Goal: Contribute content

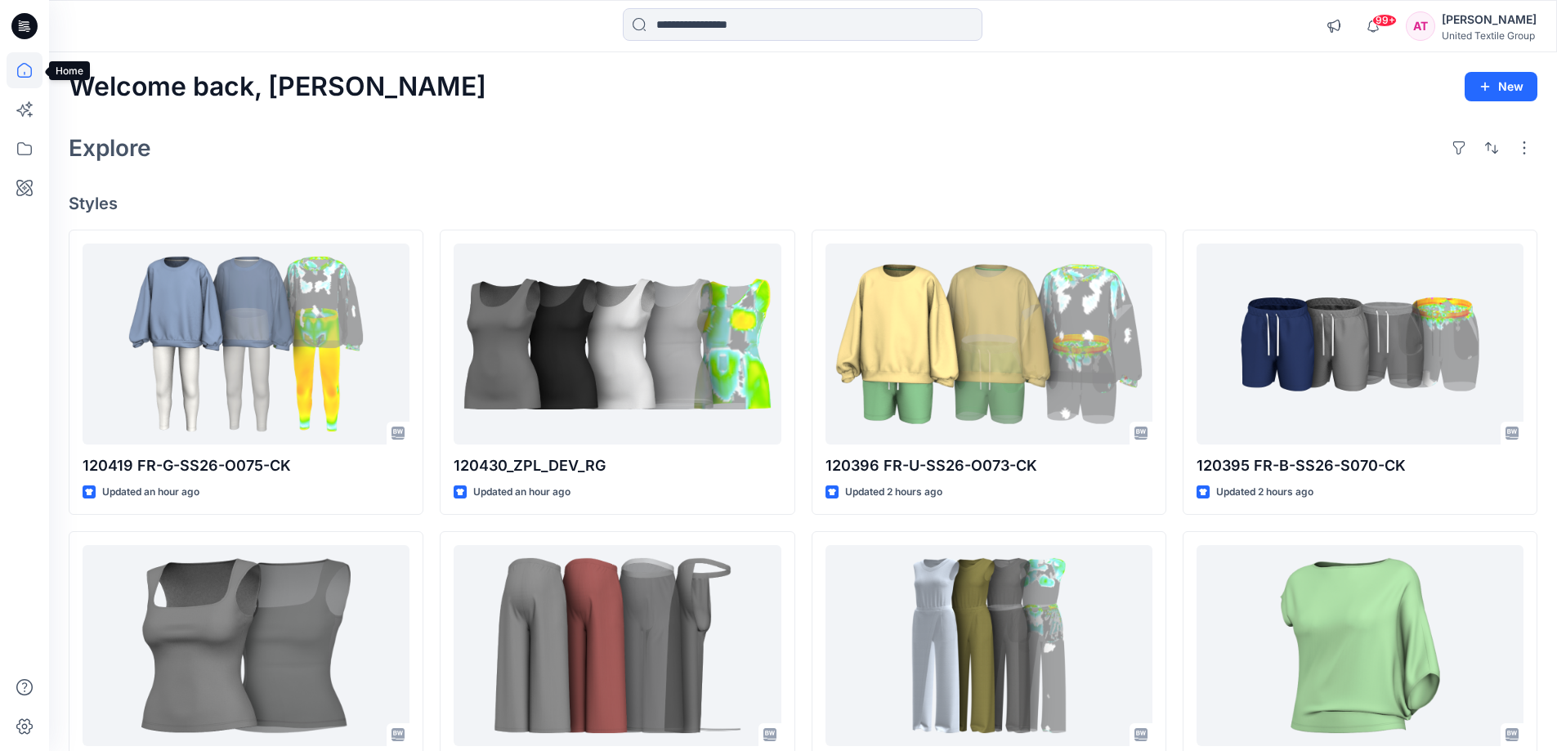
click at [27, 68] on icon at bounding box center [25, 70] width 36 height 36
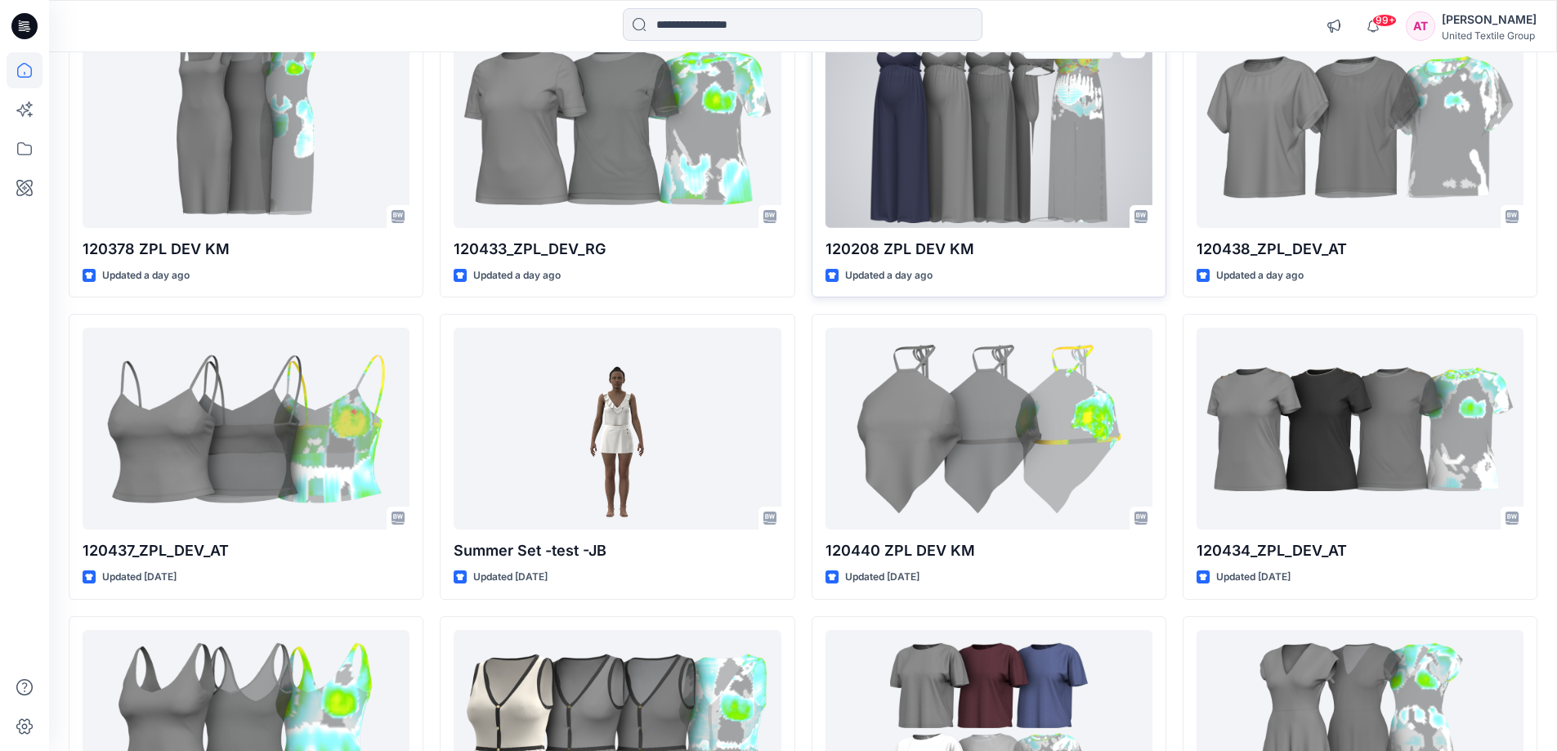
scroll to position [1307, 0]
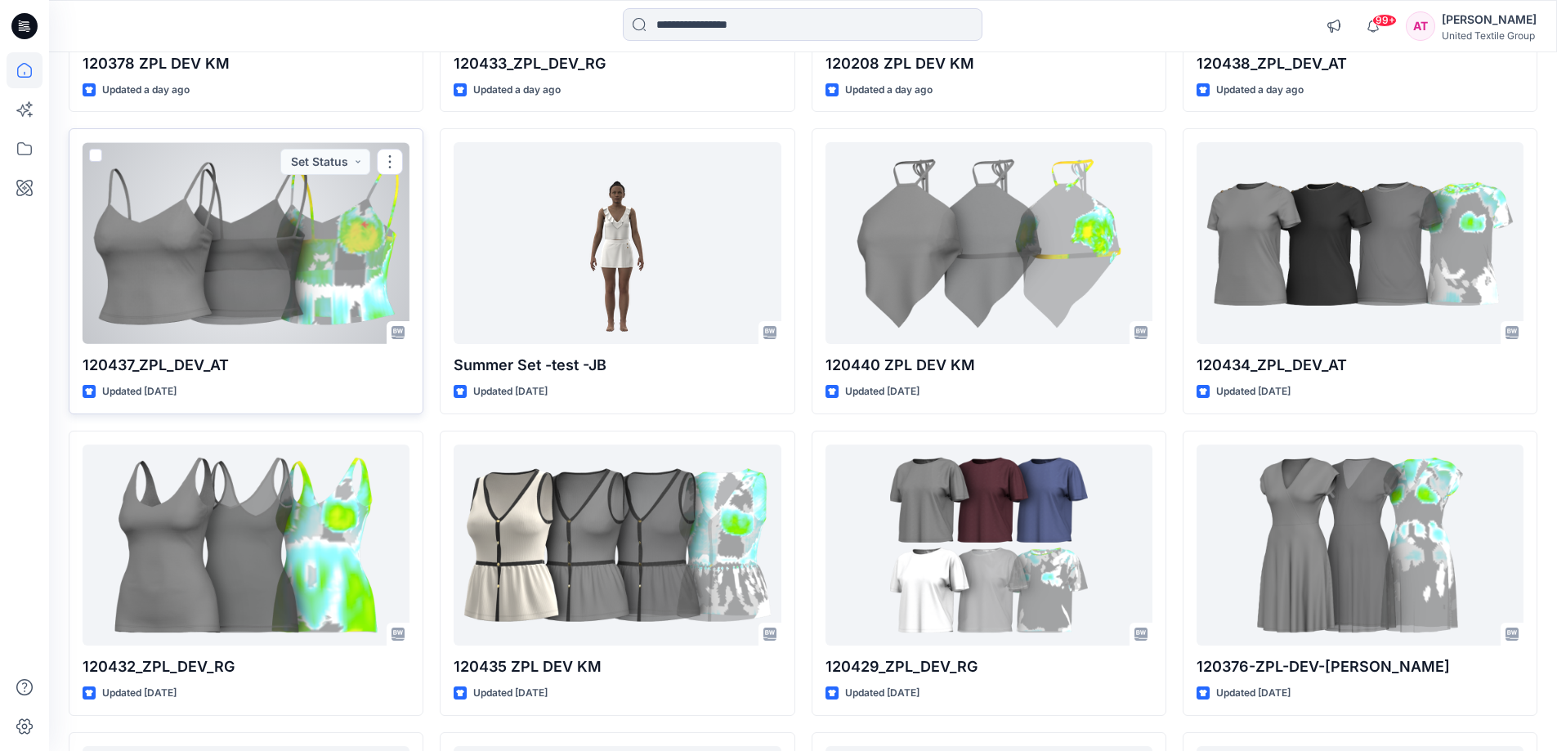
click at [293, 274] on div at bounding box center [246, 243] width 327 height 202
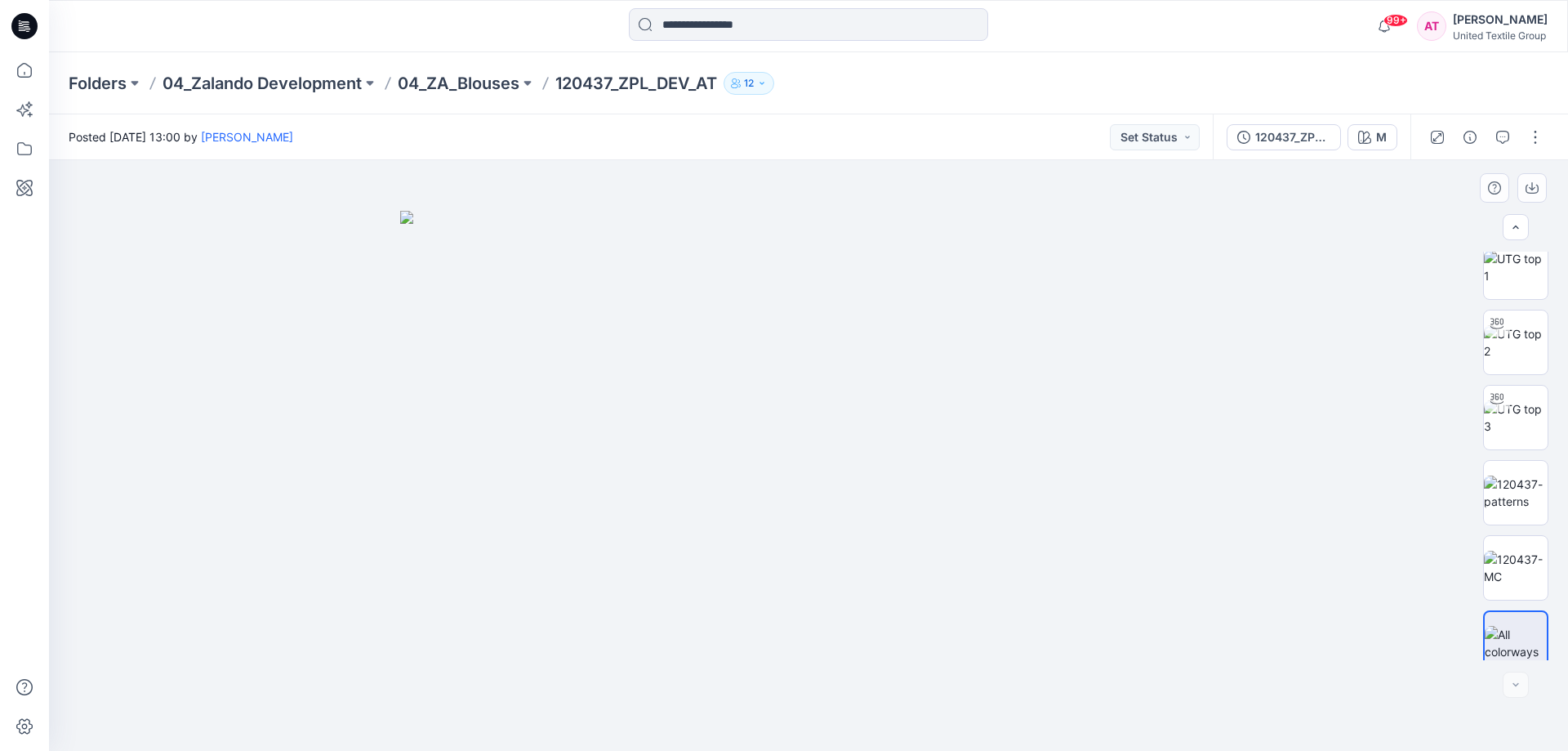
scroll to position [33, 0]
click at [1544, 135] on button "button" at bounding box center [1535, 137] width 26 height 26
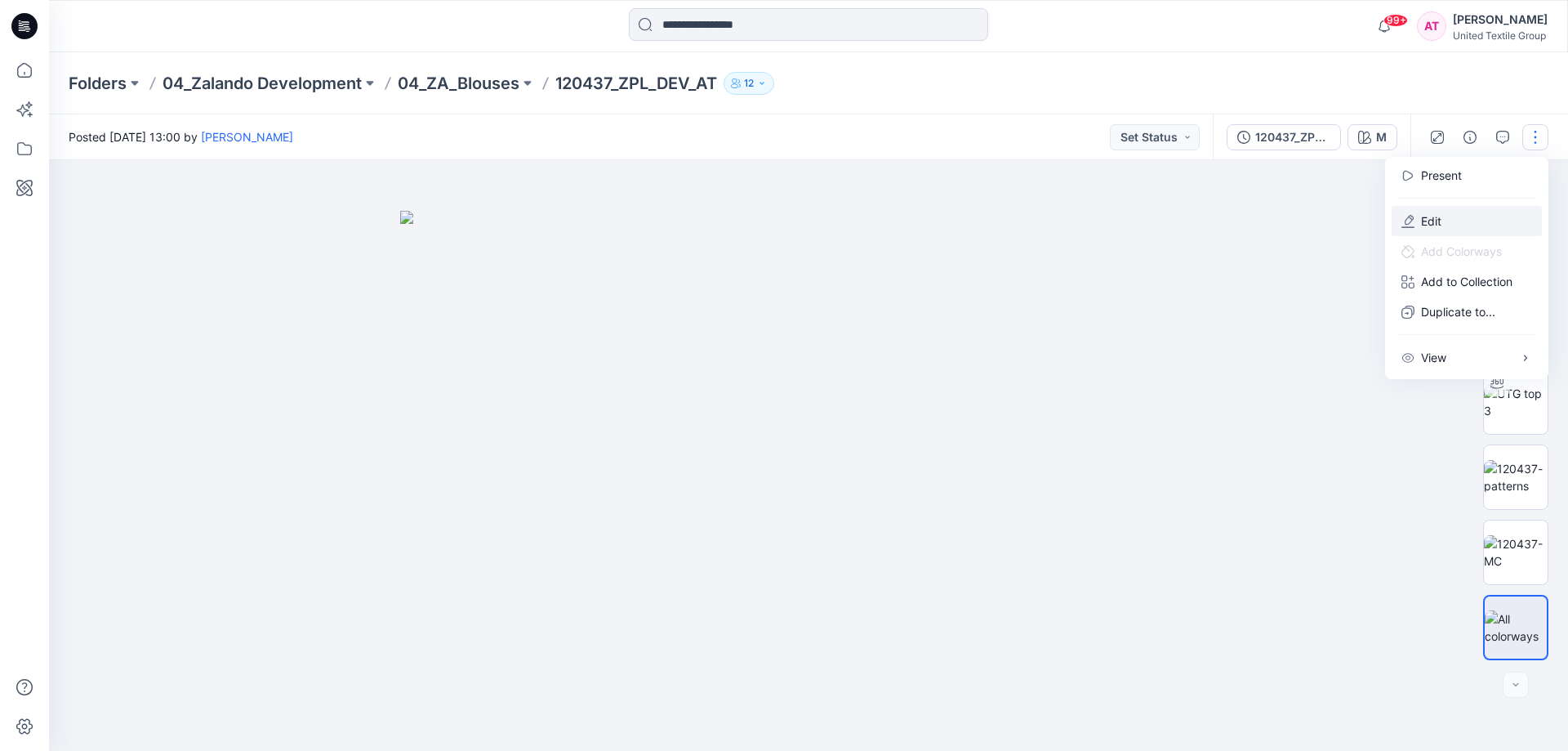
click at [1438, 221] on p "Edit" at bounding box center [1431, 220] width 20 height 17
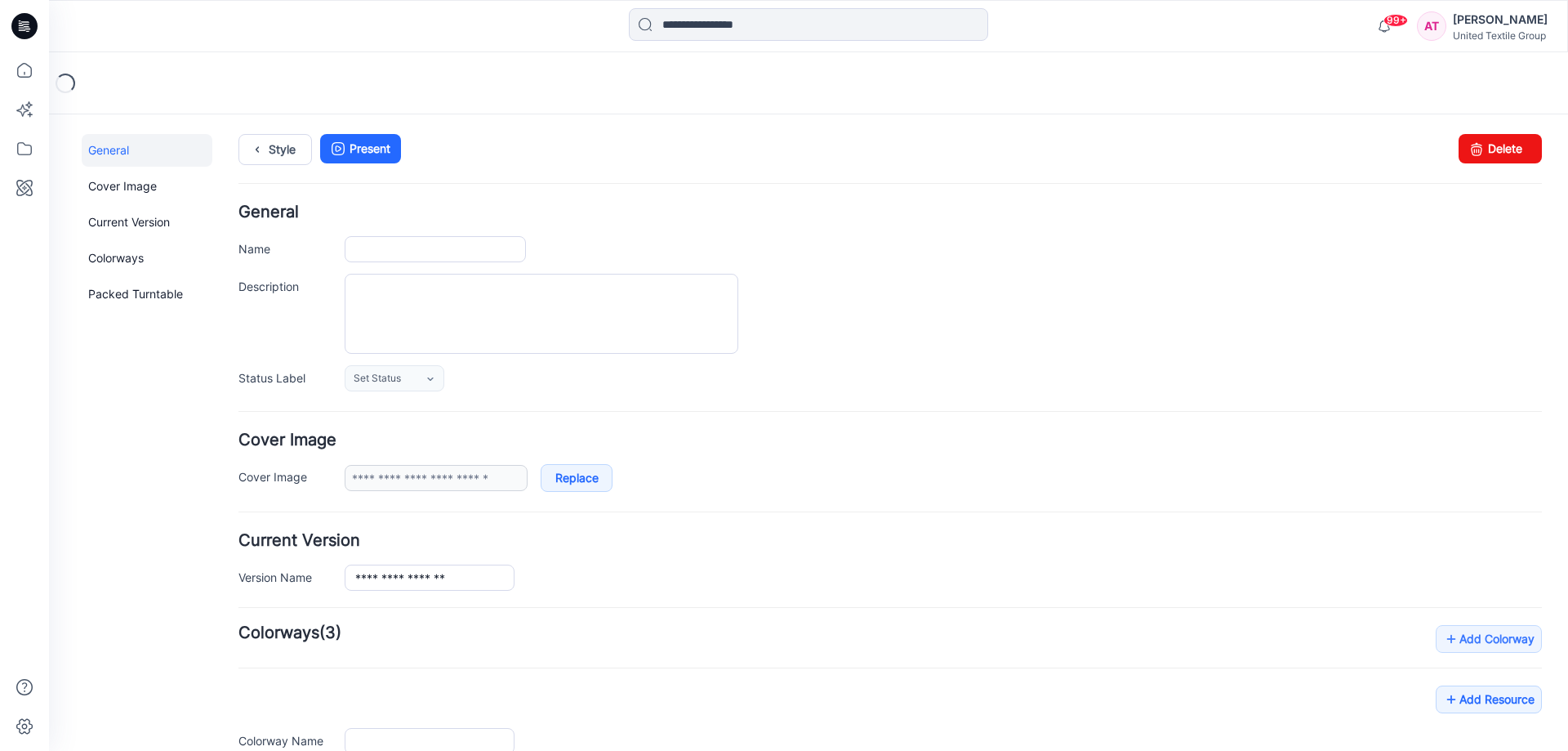
type input "**********"
type input "*"
type input "**********"
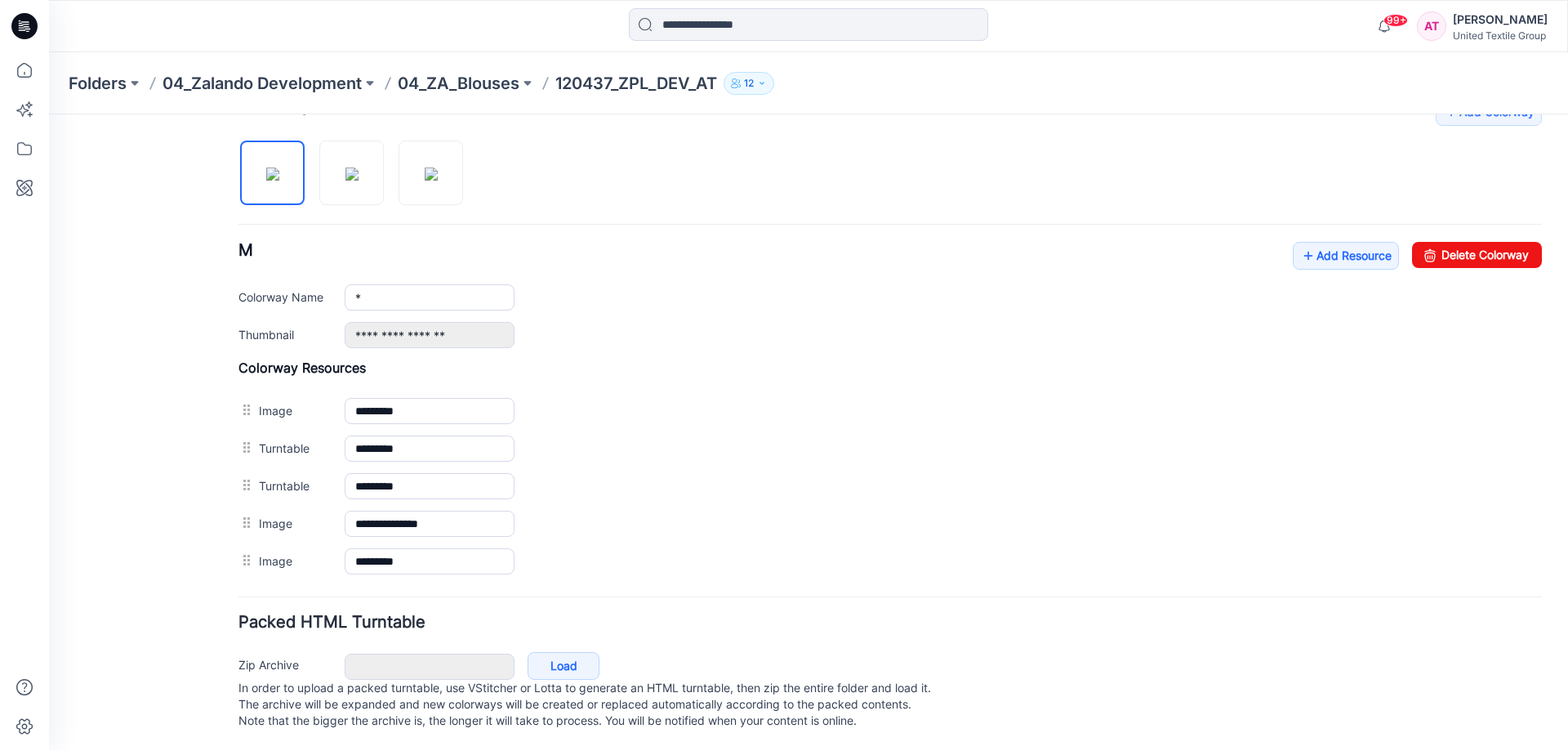
scroll to position [543, 0]
click at [1355, 244] on link "Add Resource" at bounding box center [1346, 256] width 106 height 28
